Goal: Find specific page/section: Find specific page/section

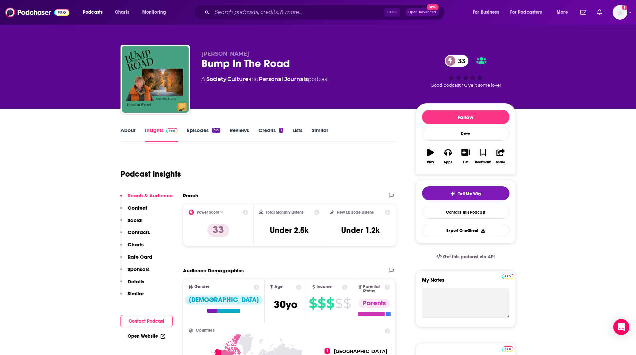
click at [231, 5] on div "Ctrl K Open Advanced New" at bounding box center [319, 12] width 251 height 15
click at [232, 12] on input "Search podcasts, credits, & more..." at bounding box center [298, 12] width 172 height 11
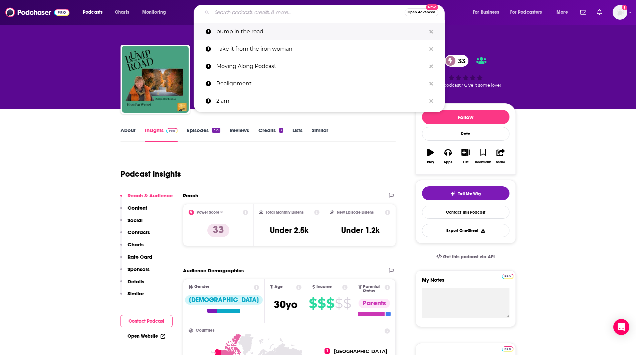
click at [434, 31] on button "Search podcasts, credits, & more..." at bounding box center [431, 32] width 10 height 12
click at [431, 30] on icon "Search podcasts, credits, & more..." at bounding box center [431, 31] width 4 height 5
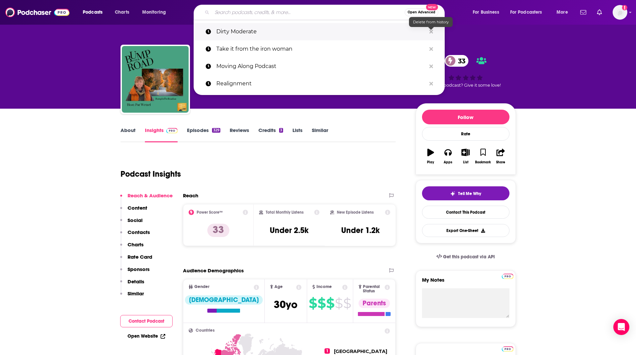
click at [431, 30] on icon "Search podcasts, credits, & more..." at bounding box center [431, 31] width 4 height 5
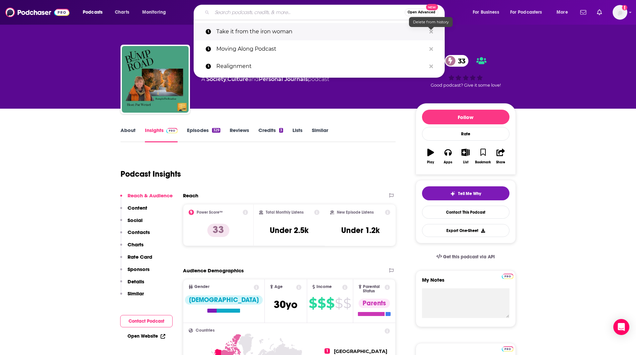
click at [431, 31] on icon "Search podcasts, credits, & more..." at bounding box center [431, 32] width 4 height 4
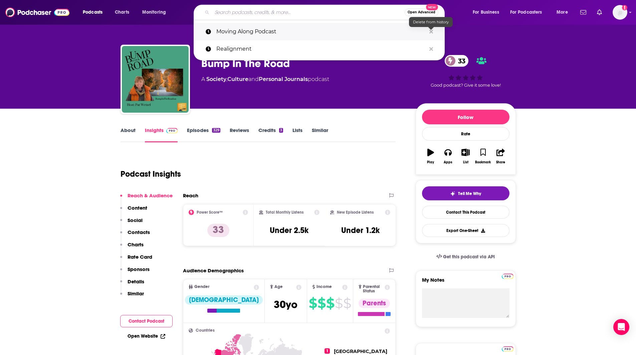
click at [431, 31] on icon "Search podcasts, credits, & more..." at bounding box center [431, 32] width 4 height 4
